Goal: Task Accomplishment & Management: Manage account settings

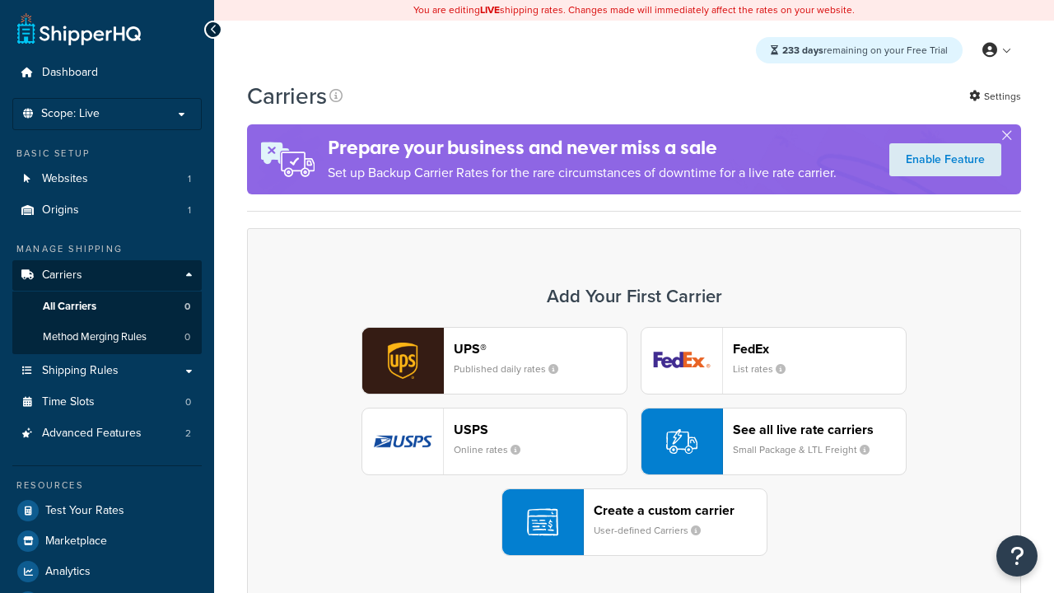
click at [634, 442] on div "UPS® Published daily rates FedEx List rates USPS Online rates See all live rate…" at bounding box center [634, 441] width 740 height 229
click at [820, 349] on header "FedEx" at bounding box center [819, 349] width 173 height 16
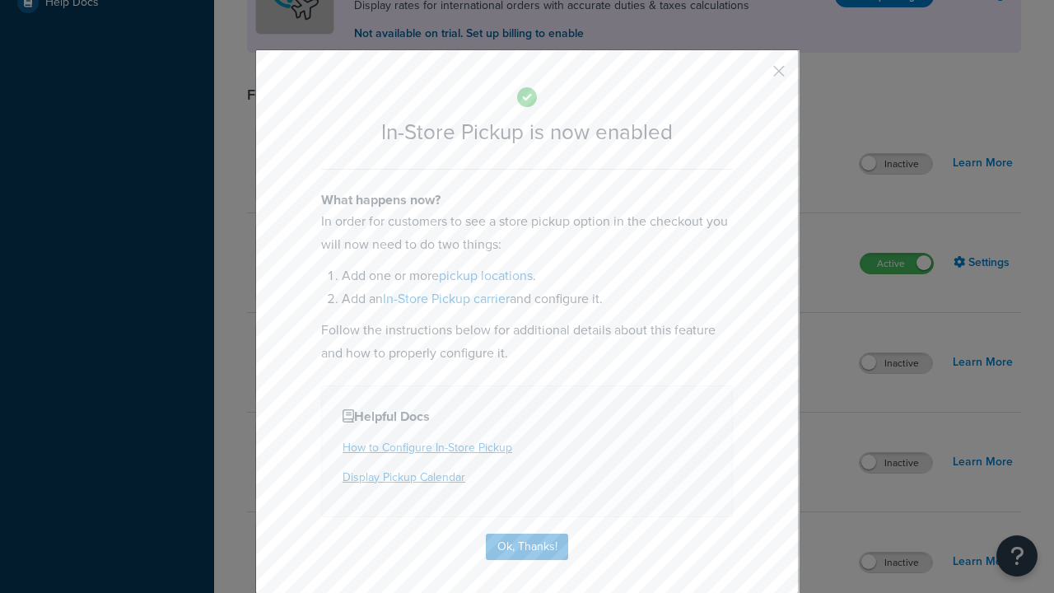
click at [755, 77] on button "button" at bounding box center [755, 77] width 4 height 4
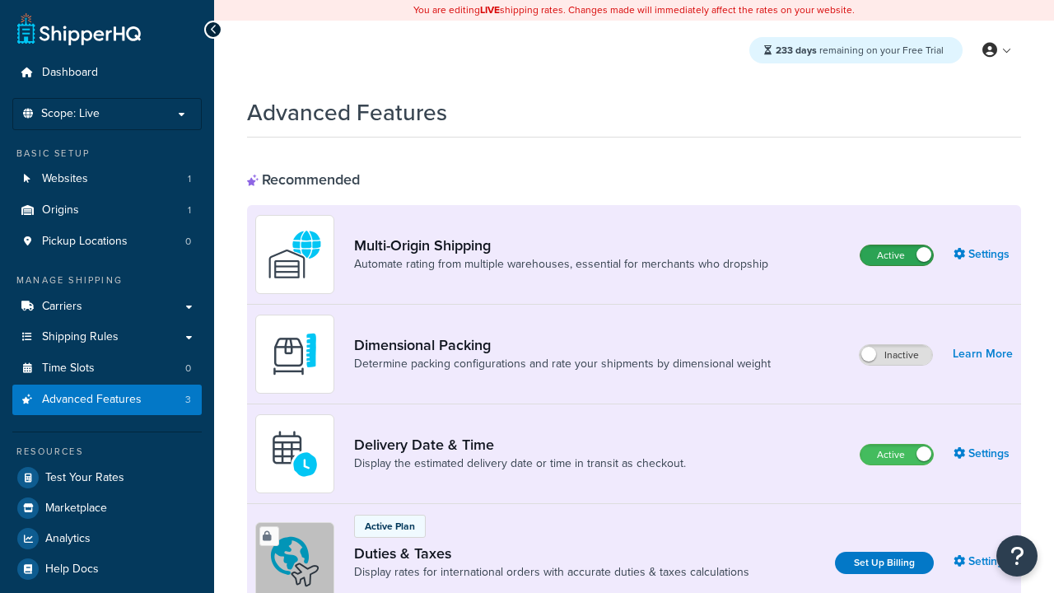
click at [897, 256] on label "Active" at bounding box center [897, 255] width 72 height 20
click at [897, 456] on label "Active" at bounding box center [897, 455] width 72 height 20
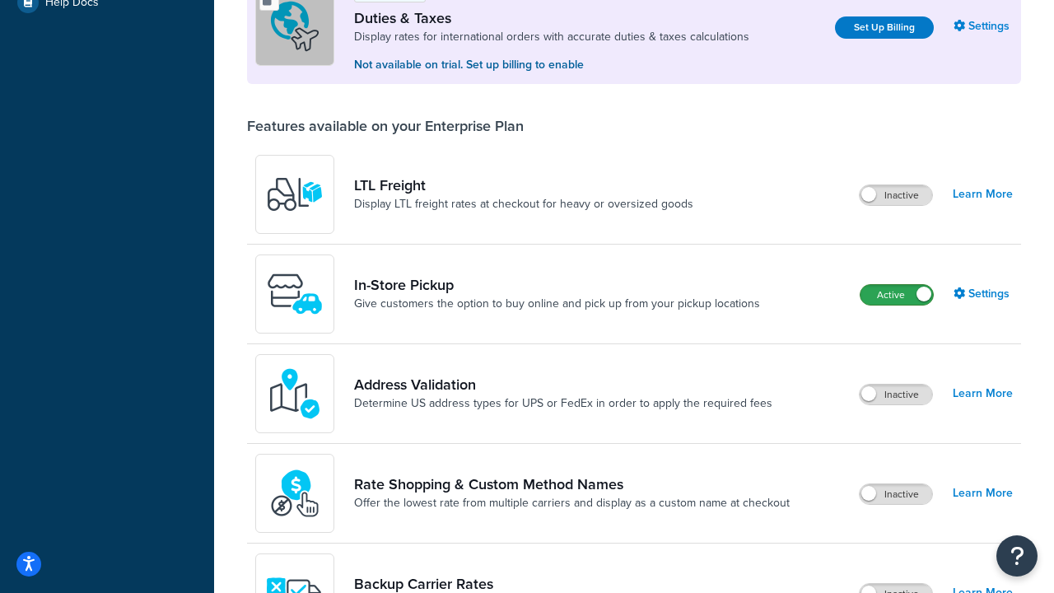
scroll to position [504, 0]
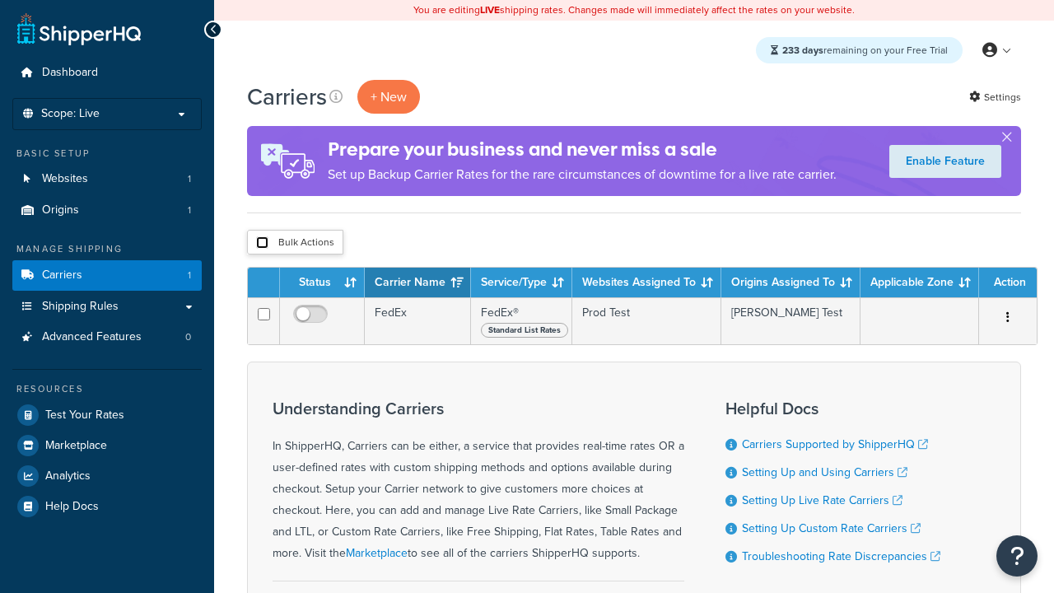
click at [262, 244] on input "checkbox" at bounding box center [262, 242] width 12 height 12
checkbox input "true"
click at [0, 0] on button "Delete" at bounding box center [0, 0] width 0 height 0
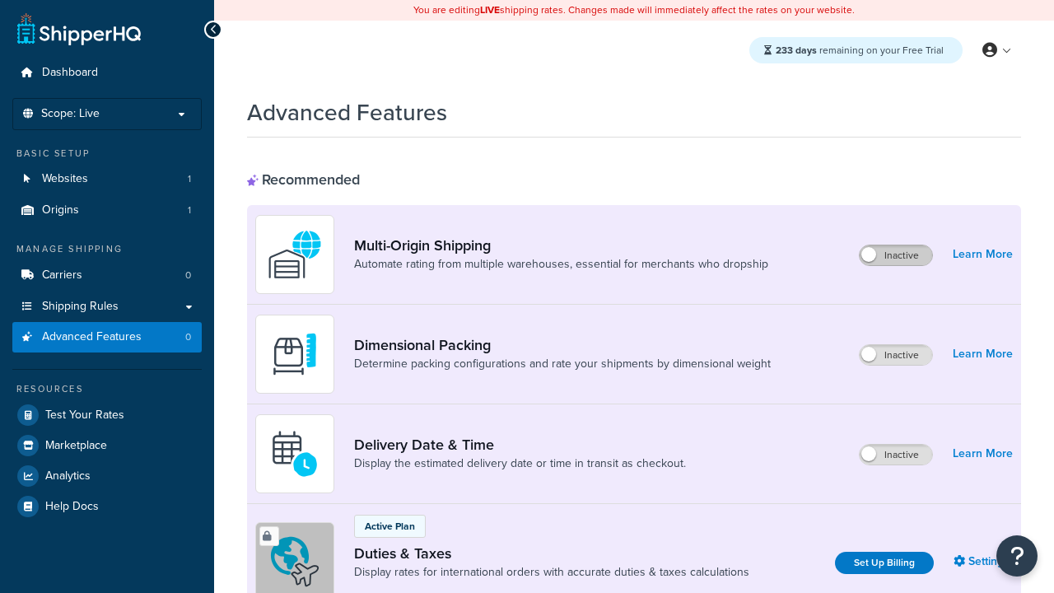
click at [897, 256] on label "Inactive" at bounding box center [896, 255] width 72 height 20
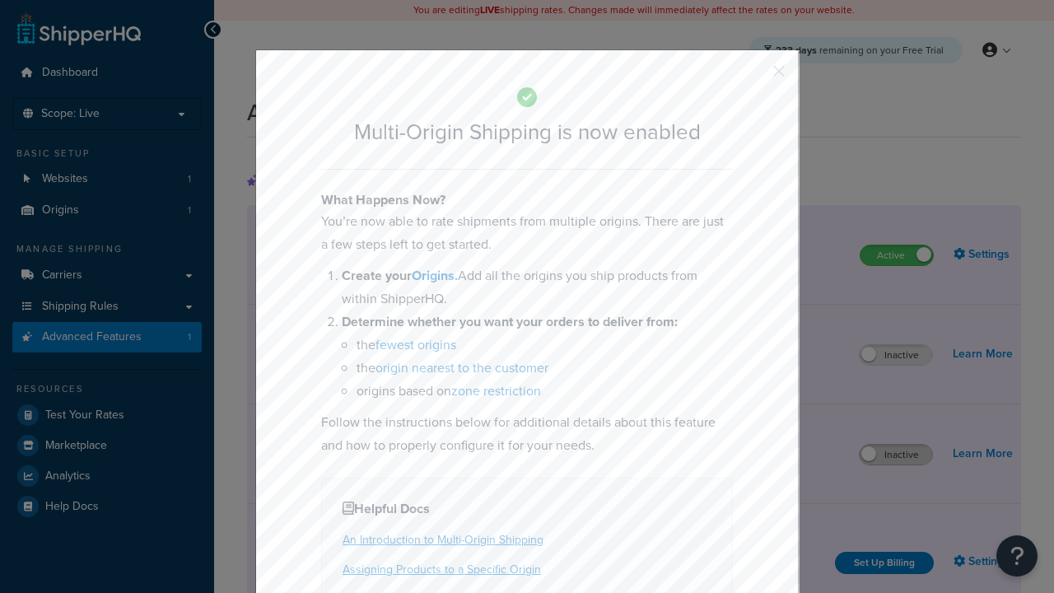
click at [755, 75] on button "button" at bounding box center [755, 77] width 4 height 4
click at [897, 456] on label "Inactive" at bounding box center [896, 455] width 72 height 20
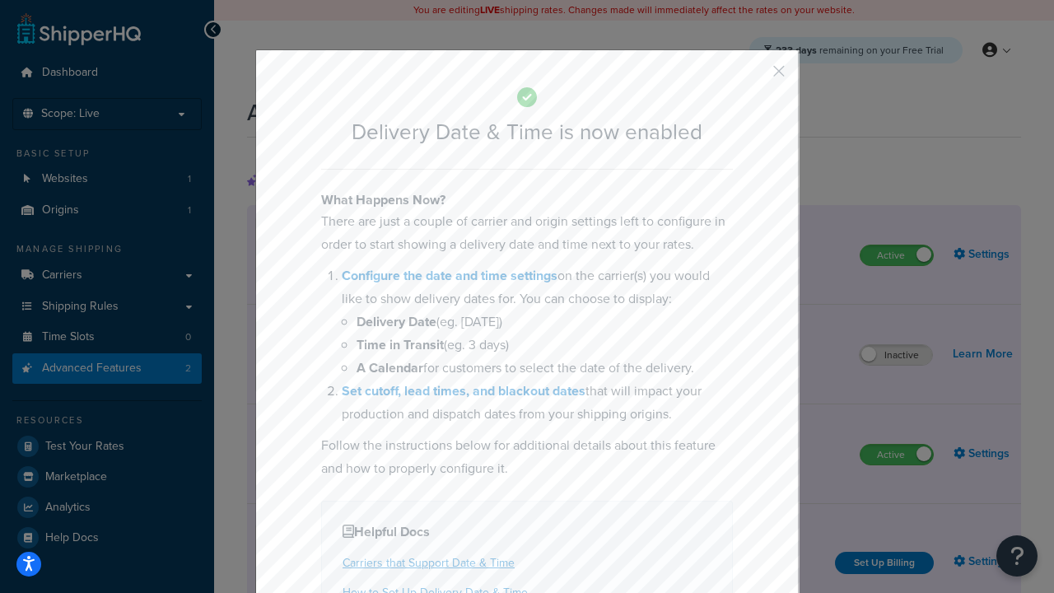
click at [755, 77] on button "button" at bounding box center [755, 77] width 4 height 4
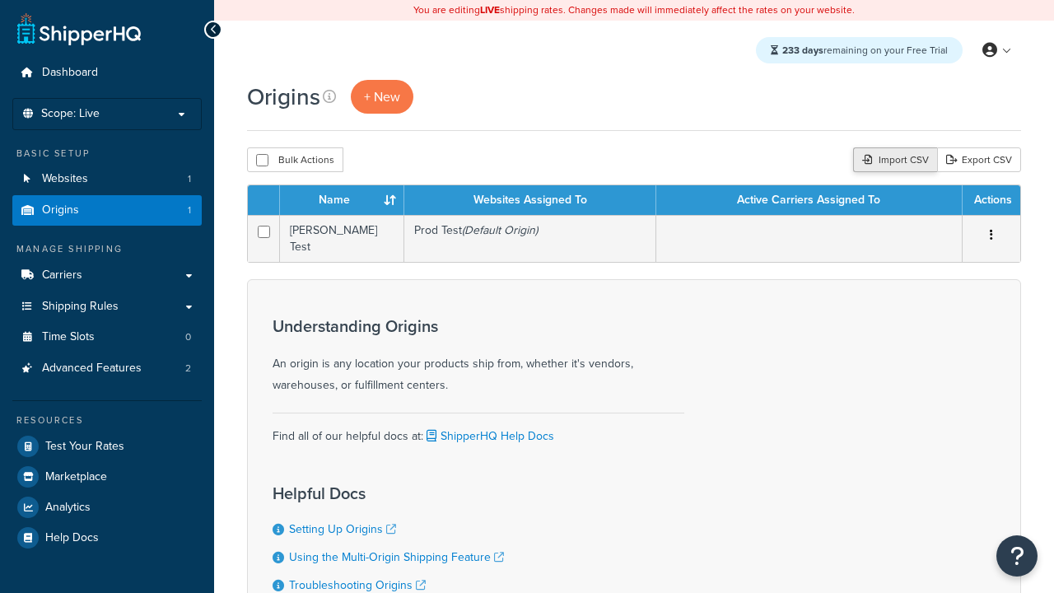
click at [894, 161] on div "Import CSV" at bounding box center [895, 159] width 84 height 25
